Goal: Information Seeking & Learning: Learn about a topic

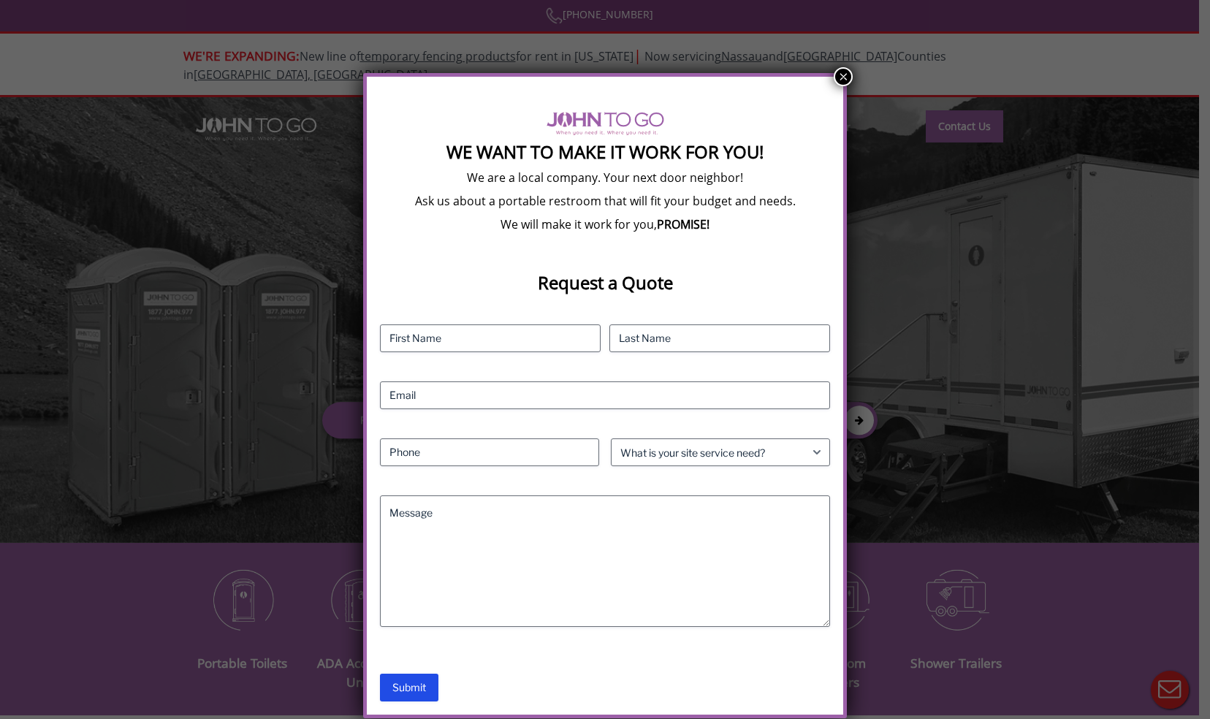
click at [835, 82] on button "×" at bounding box center [843, 76] width 19 height 19
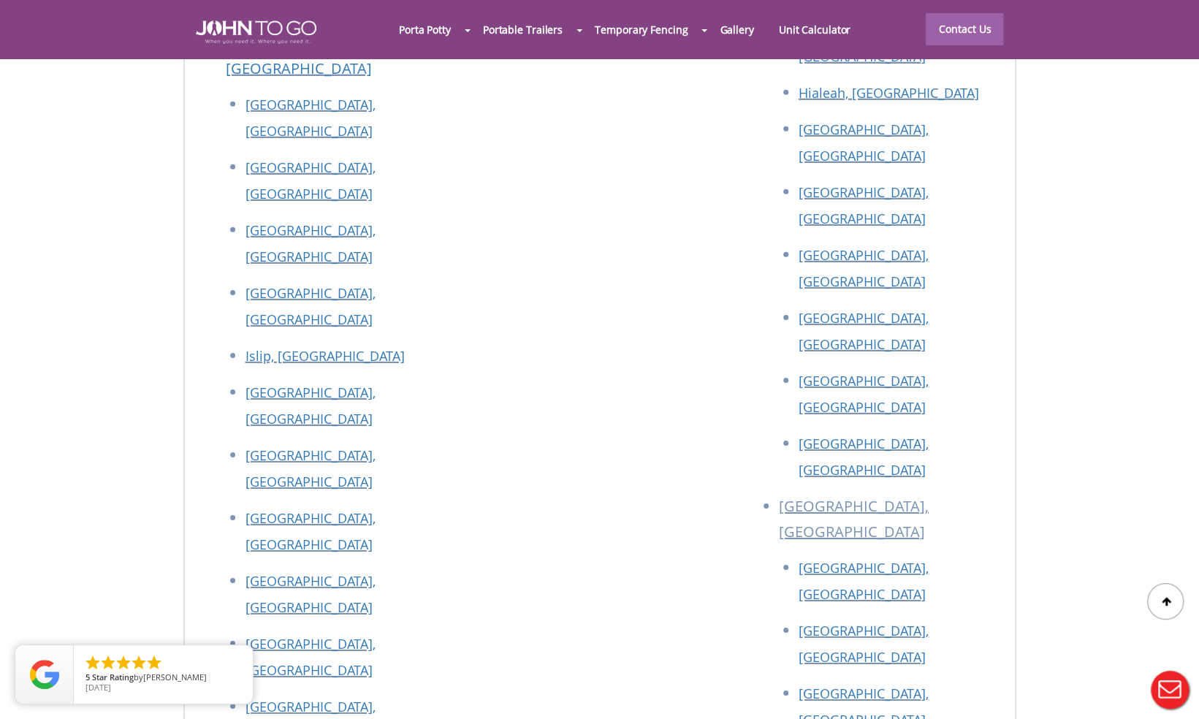
scroll to position [6479, 0]
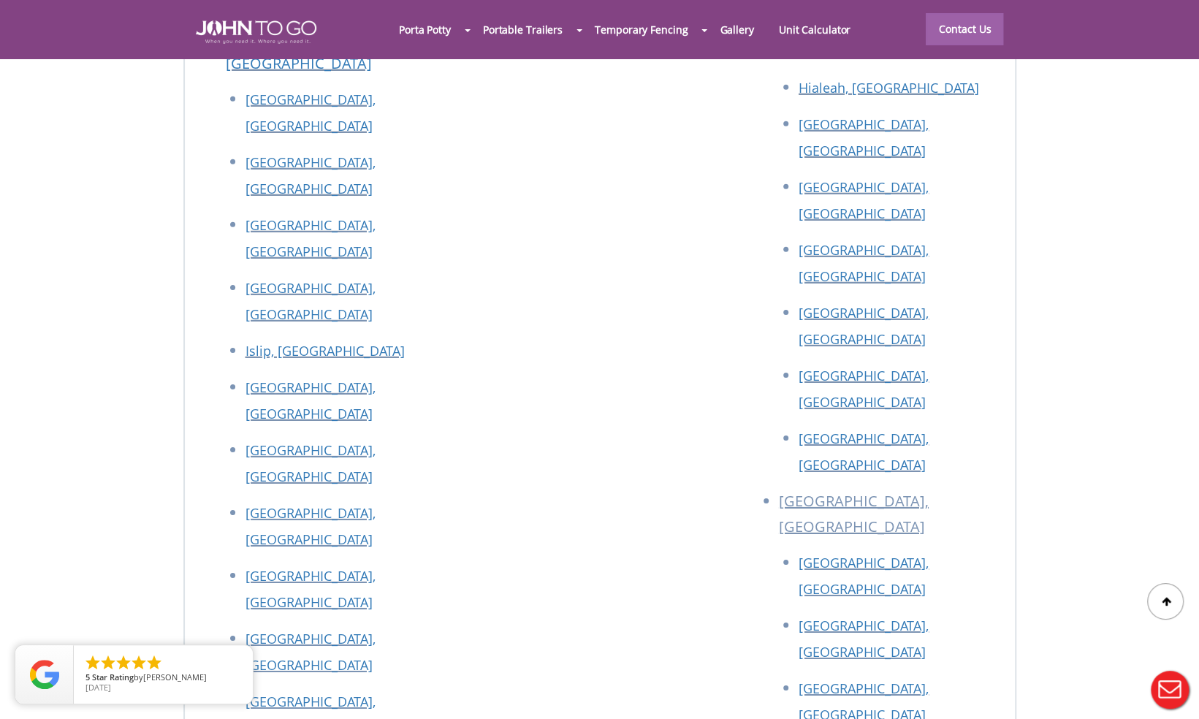
click at [915, 404] on div at bounding box center [599, 359] width 1199 height 719
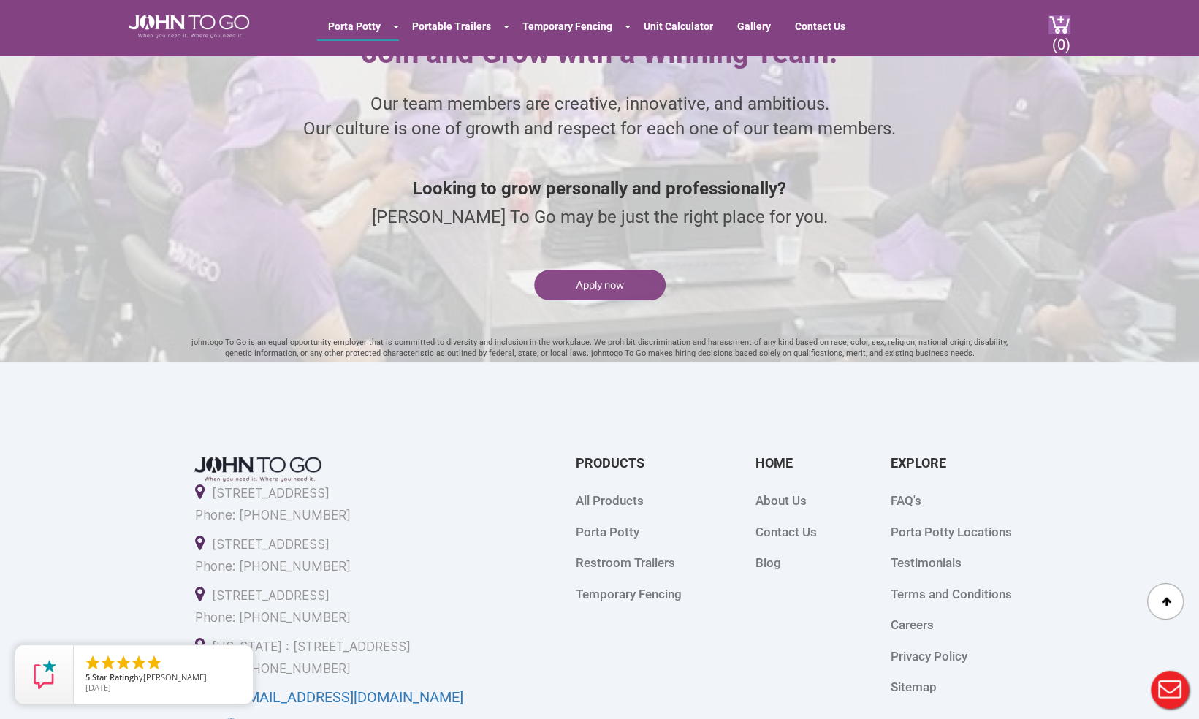
scroll to position [3562, 0]
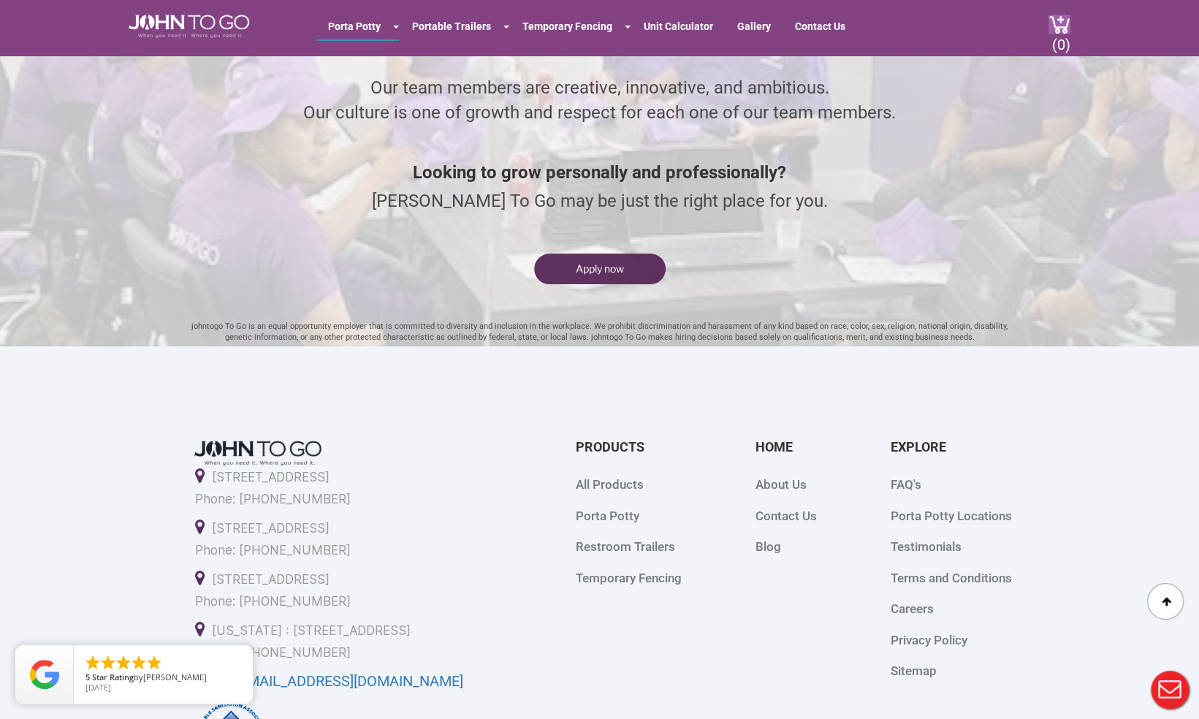
click at [576, 272] on button "Apply now" at bounding box center [600, 269] width 132 height 31
click at [803, 27] on link "Contact Us" at bounding box center [820, 26] width 72 height 26
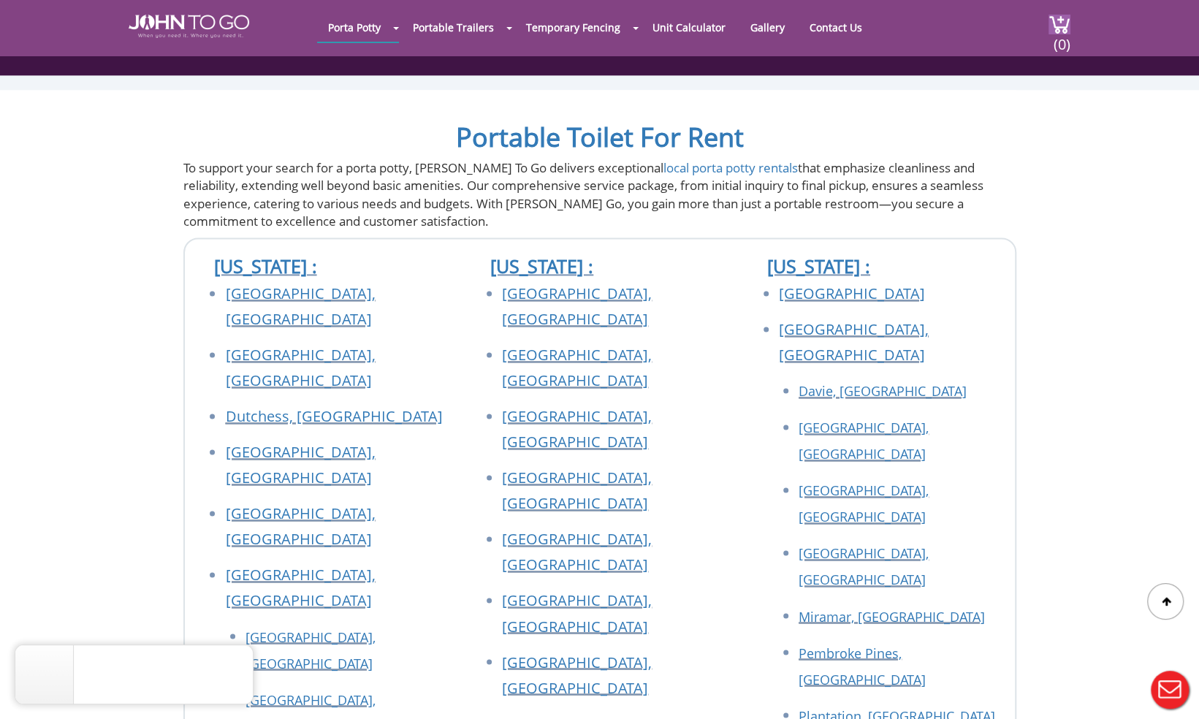
scroll to position [1183, 0]
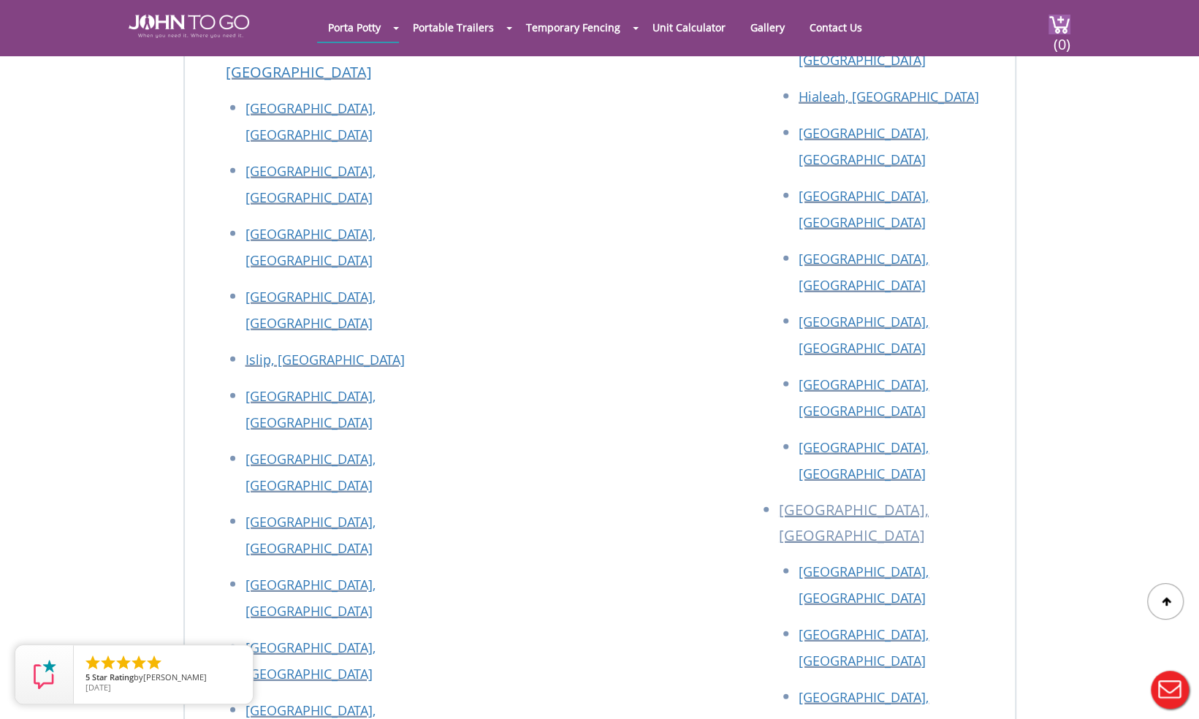
scroll to position [5888, 0]
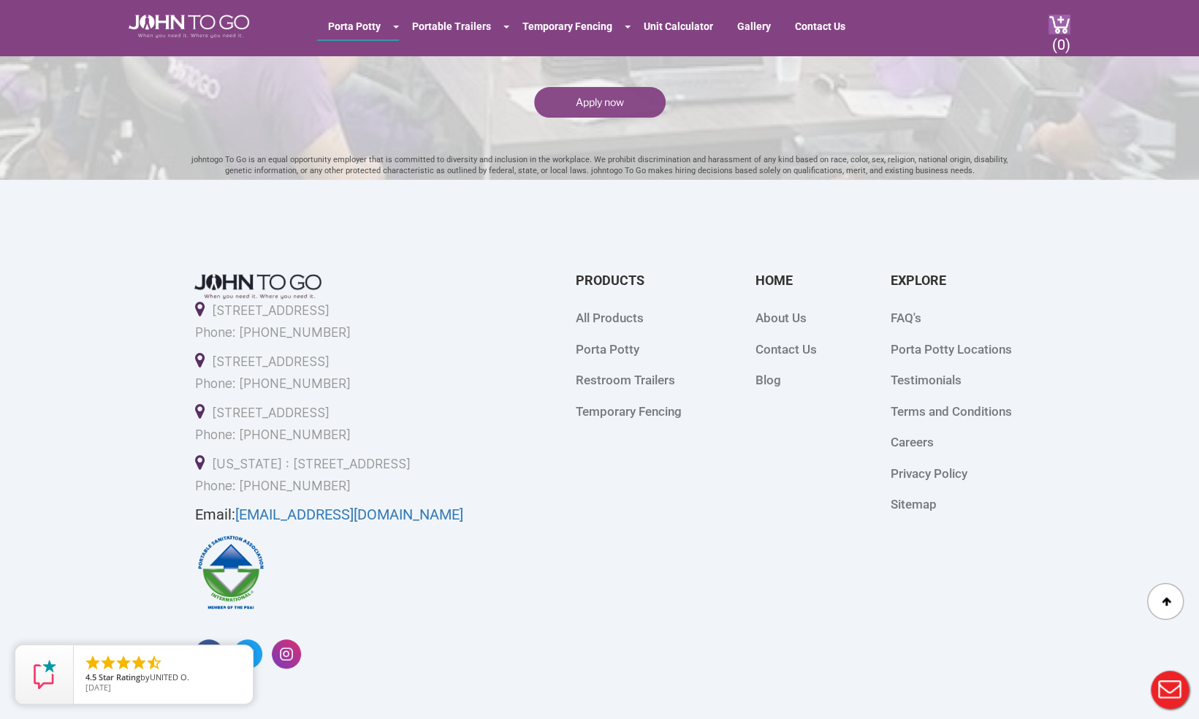
scroll to position [3730, 0]
click at [604, 107] on button "Apply now" at bounding box center [600, 101] width 132 height 31
